Goal: Information Seeking & Learning: Learn about a topic

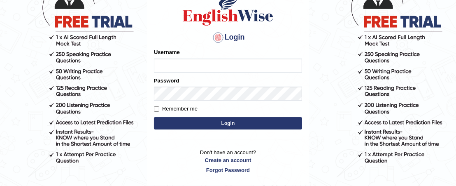
scroll to position [70, 0]
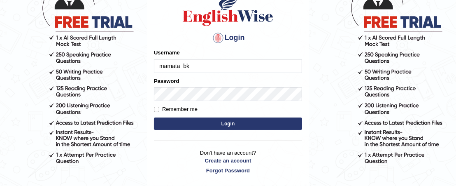
type input "mamata_bk"
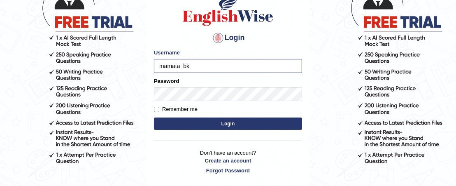
click at [159, 112] on label "Remember me" at bounding box center [176, 109] width 44 height 8
click at [159, 112] on input "Remember me" at bounding box center [156, 109] width 5 height 5
checkbox input "true"
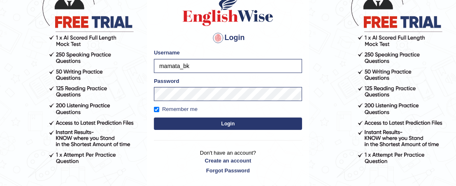
click at [169, 119] on button "Login" at bounding box center [228, 123] width 148 height 12
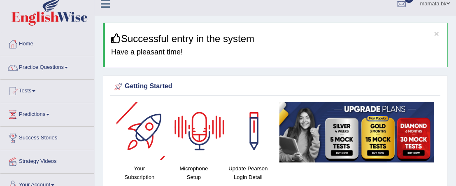
scroll to position [8, 0]
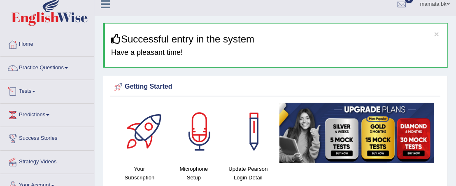
click at [32, 91] on link "Tests" at bounding box center [47, 90] width 94 height 21
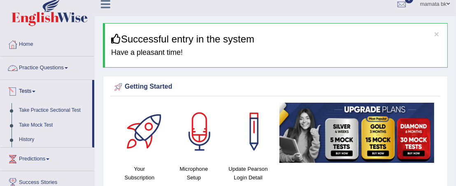
click at [70, 65] on link "Practice Questions" at bounding box center [47, 66] width 94 height 21
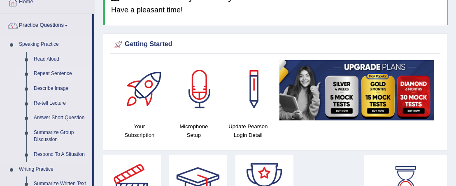
scroll to position [51, 0]
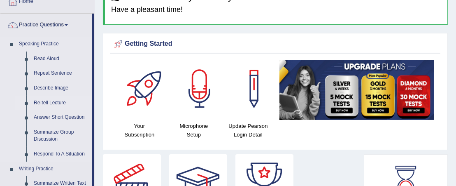
click at [51, 103] on link "Re-tell Lecture" at bounding box center [61, 103] width 62 height 15
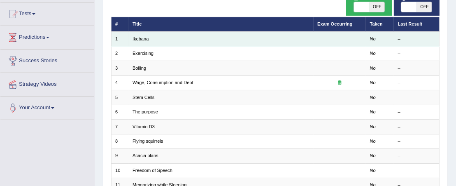
click at [142, 39] on link "Ikebana" at bounding box center [141, 38] width 16 height 5
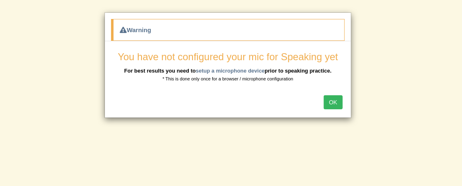
click at [336, 92] on div "OK" at bounding box center [228, 103] width 246 height 29
click at [330, 101] on button "OK" at bounding box center [333, 102] width 19 height 14
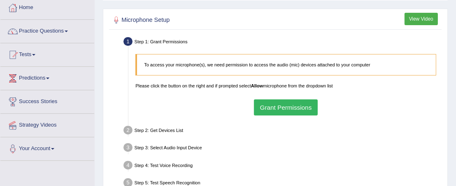
scroll to position [56, 0]
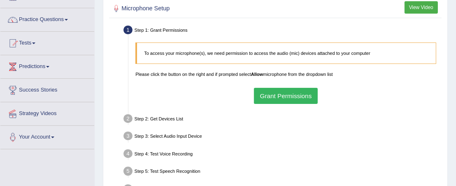
click at [272, 93] on button "Grant Permissions" at bounding box center [286, 96] width 64 height 16
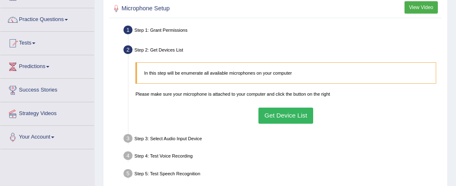
click at [277, 114] on button "Get Device List" at bounding box center [286, 115] width 55 height 16
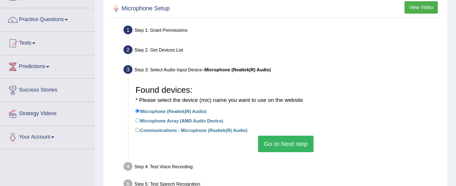
click at [275, 142] on button "Go to Next step" at bounding box center [286, 143] width 56 height 16
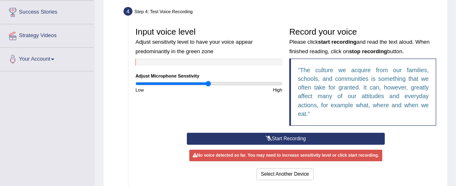
scroll to position [134, 0]
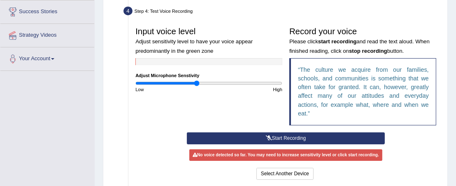
drag, startPoint x: 207, startPoint y: 83, endPoint x: 197, endPoint y: 84, distance: 9.5
type input "0.84"
click at [197, 84] on input "range" at bounding box center [208, 83] width 147 height 6
click at [221, 132] on button "Start Recording" at bounding box center [286, 138] width 198 height 12
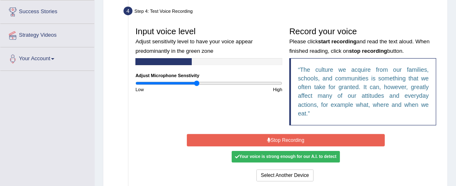
click at [231, 134] on button "Stop Recording" at bounding box center [286, 140] width 198 height 12
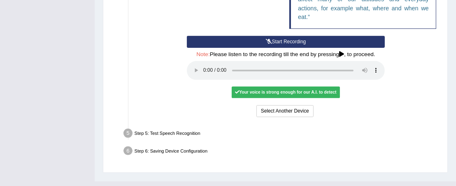
scroll to position [231, 0]
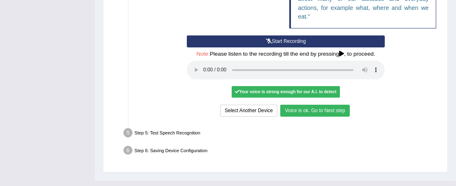
click at [297, 105] on button "Voice is ok. Go to Next step" at bounding box center [314, 111] width 69 height 12
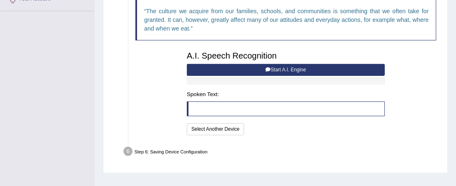
scroll to position [193, 0]
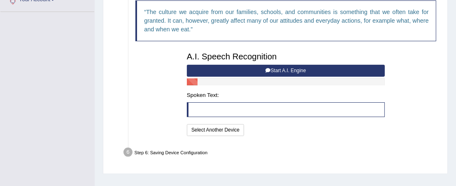
click at [246, 72] on button "Start A.I. Engine" at bounding box center [286, 71] width 198 height 12
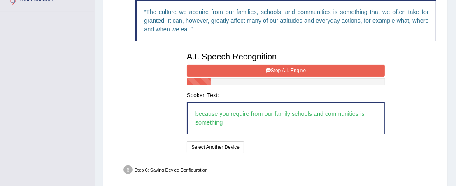
click at [246, 72] on button "Stop A.I. Engine" at bounding box center [286, 71] width 198 height 12
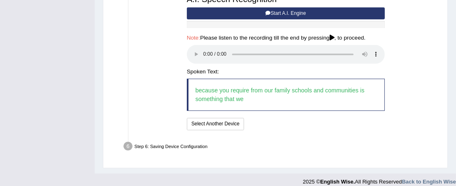
scroll to position [257, 0]
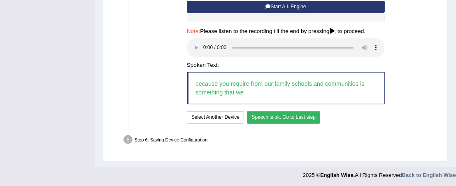
click at [273, 117] on button "Speech is ok. Go to Last step" at bounding box center [283, 117] width 73 height 12
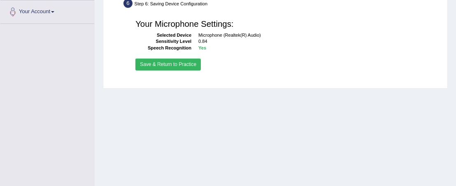
scroll to position [180, 0]
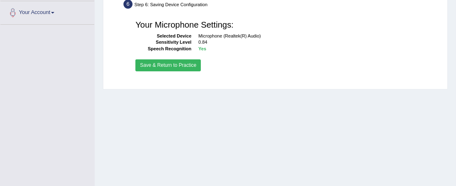
click at [159, 67] on button "Save & Return to Practice" at bounding box center [167, 65] width 65 height 12
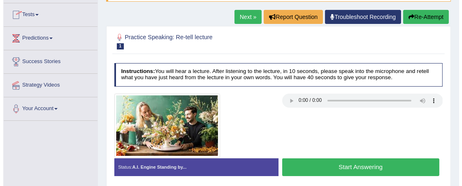
scroll to position [97, 0]
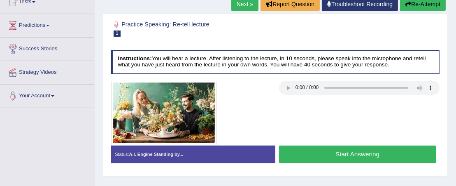
click at [317, 152] on button "Start Answering" at bounding box center [357, 154] width 157 height 18
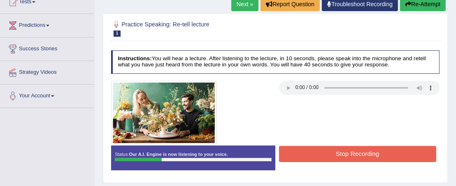
click at [317, 152] on button "Stop Recording" at bounding box center [357, 154] width 157 height 16
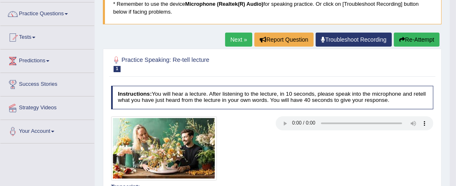
scroll to position [61, 0]
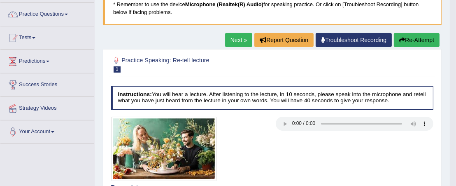
click at [400, 37] on icon "button" at bounding box center [402, 40] width 6 height 6
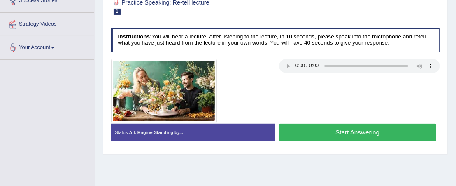
scroll to position [144, 0]
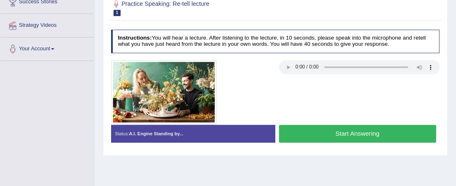
click at [322, 136] on button "Start Answering" at bounding box center [357, 134] width 157 height 18
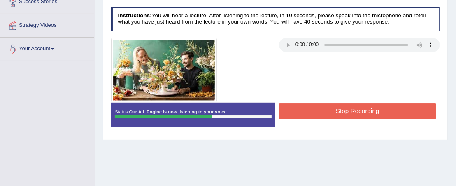
click at [312, 104] on button "Stop Recording" at bounding box center [357, 111] width 157 height 16
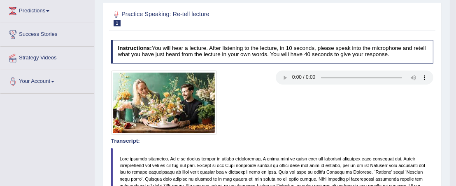
scroll to position [97, 0]
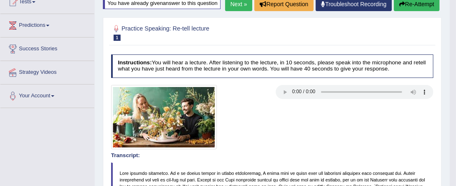
click at [411, 11] on button "Re-Attempt" at bounding box center [417, 4] width 46 height 14
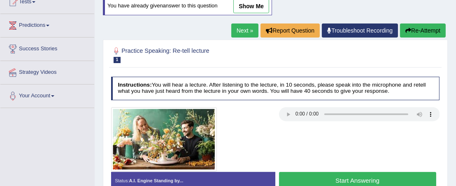
click at [319, 163] on div at bounding box center [275, 139] width 336 height 64
click at [317, 180] on button "Start Answering" at bounding box center [357, 181] width 157 height 18
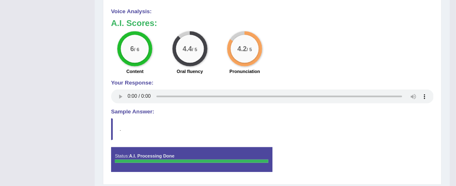
scroll to position [407, 0]
